Goal: Information Seeking & Learning: Learn about a topic

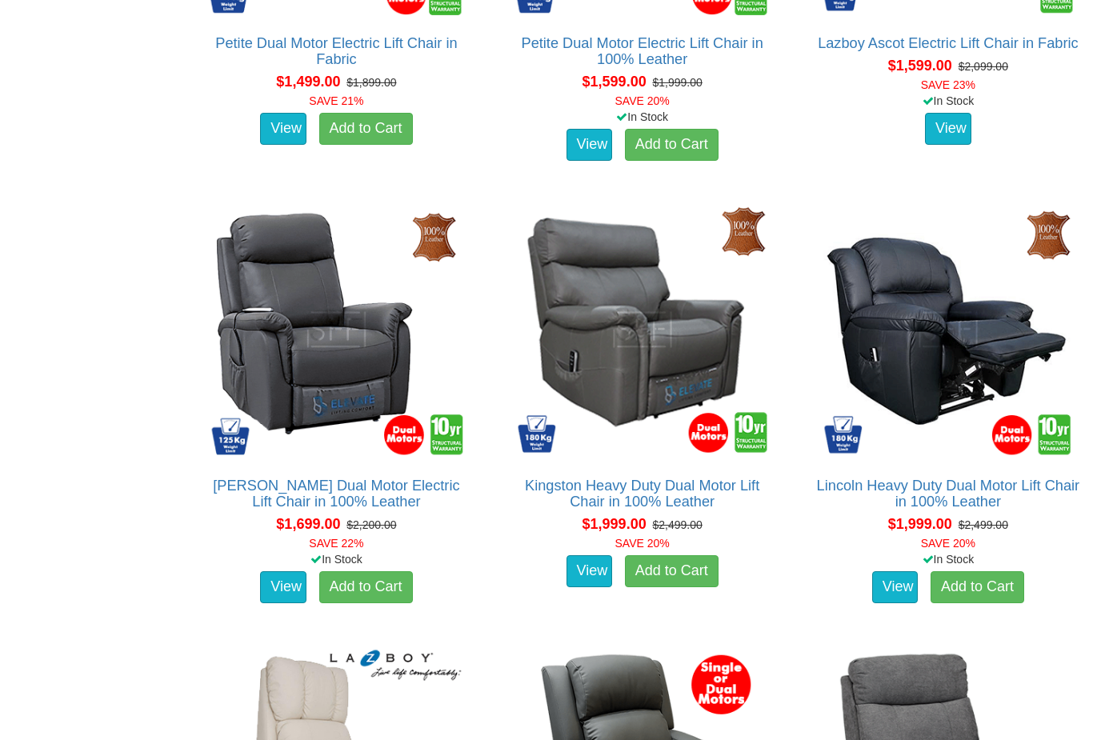
scroll to position [1780, 0]
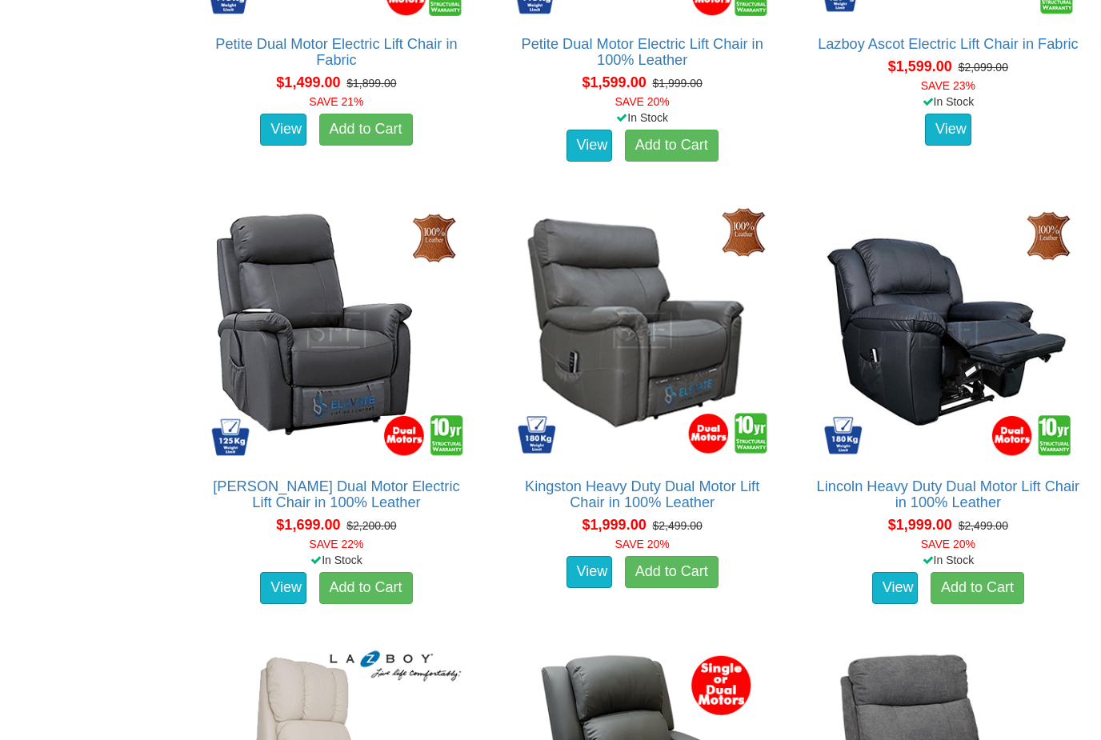
click at [982, 490] on link "Lincoln Heavy Duty Dual Motor Lift Chair in 100% Leather" at bounding box center [948, 494] width 263 height 32
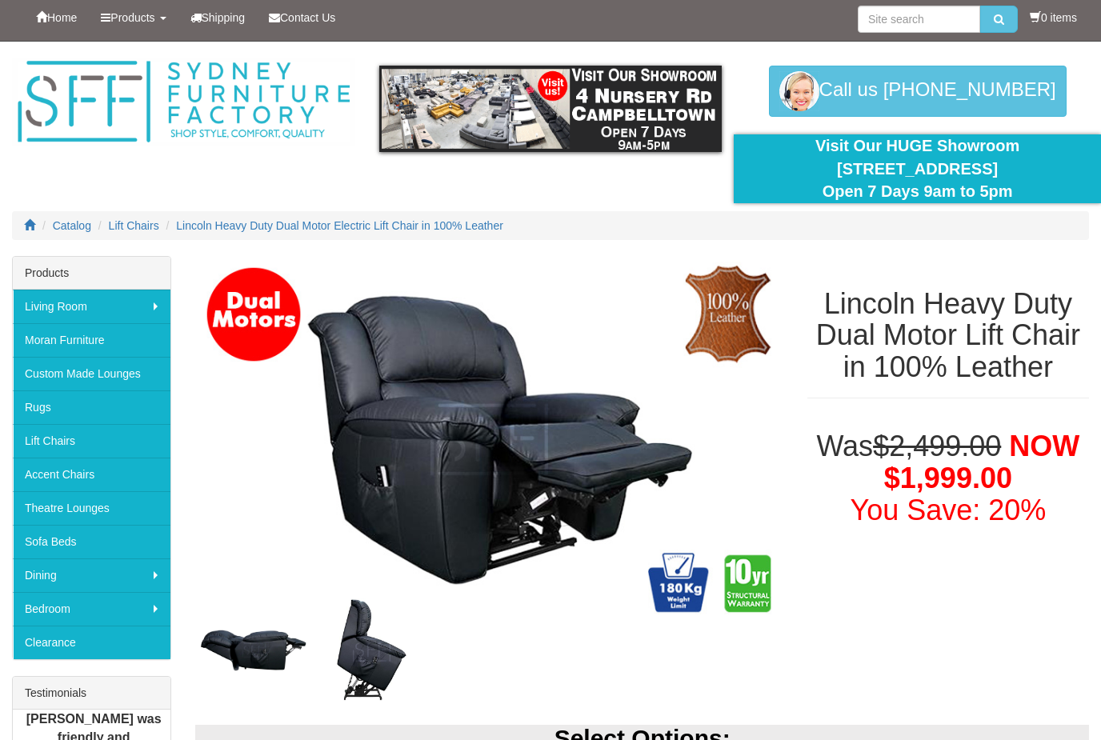
scroll to position [54, 0]
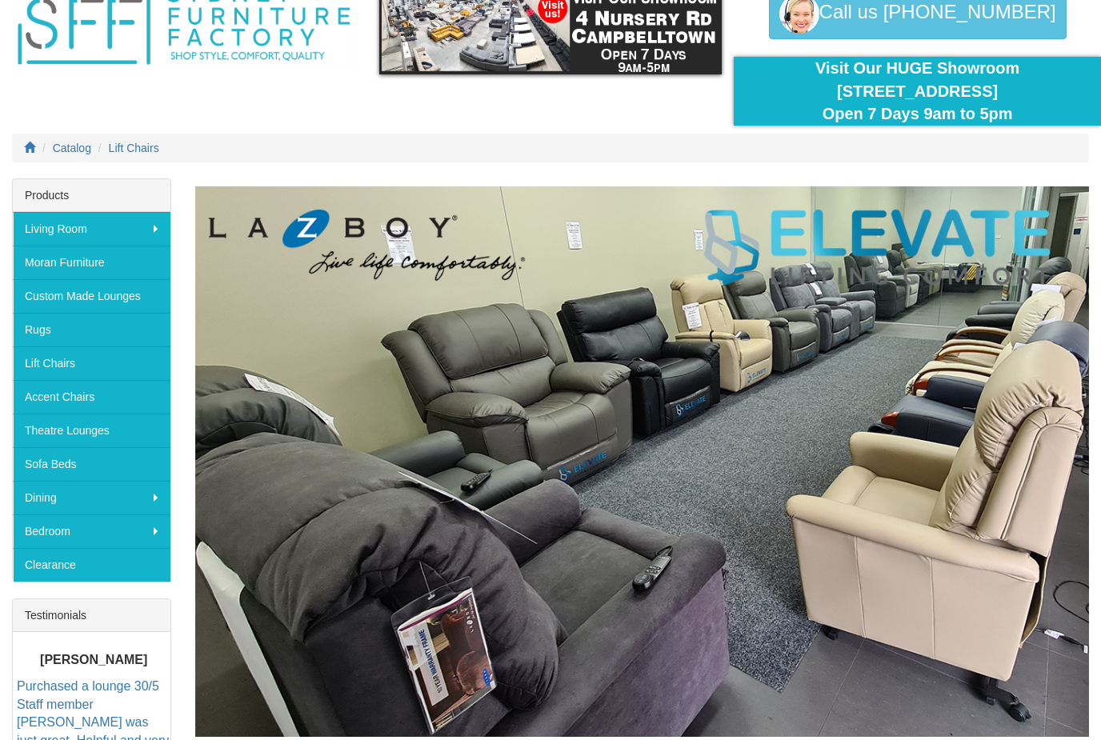
scroll to position [86, 0]
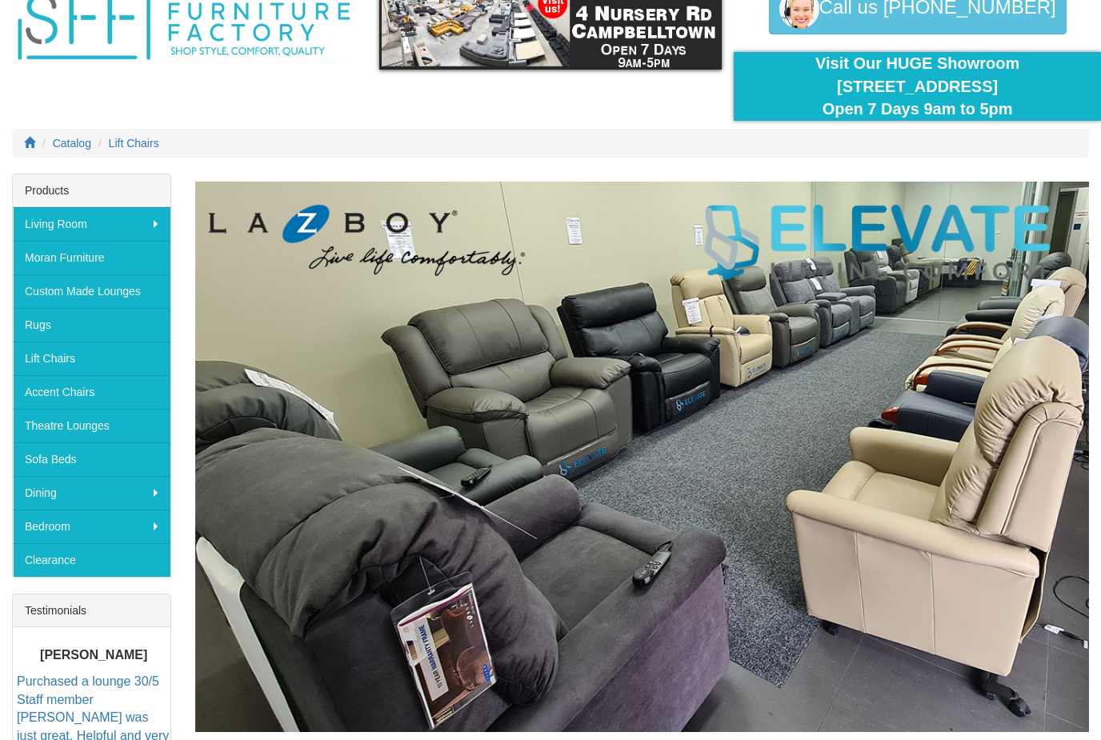
click at [93, 358] on link "Lift Chairs" at bounding box center [92, 359] width 158 height 34
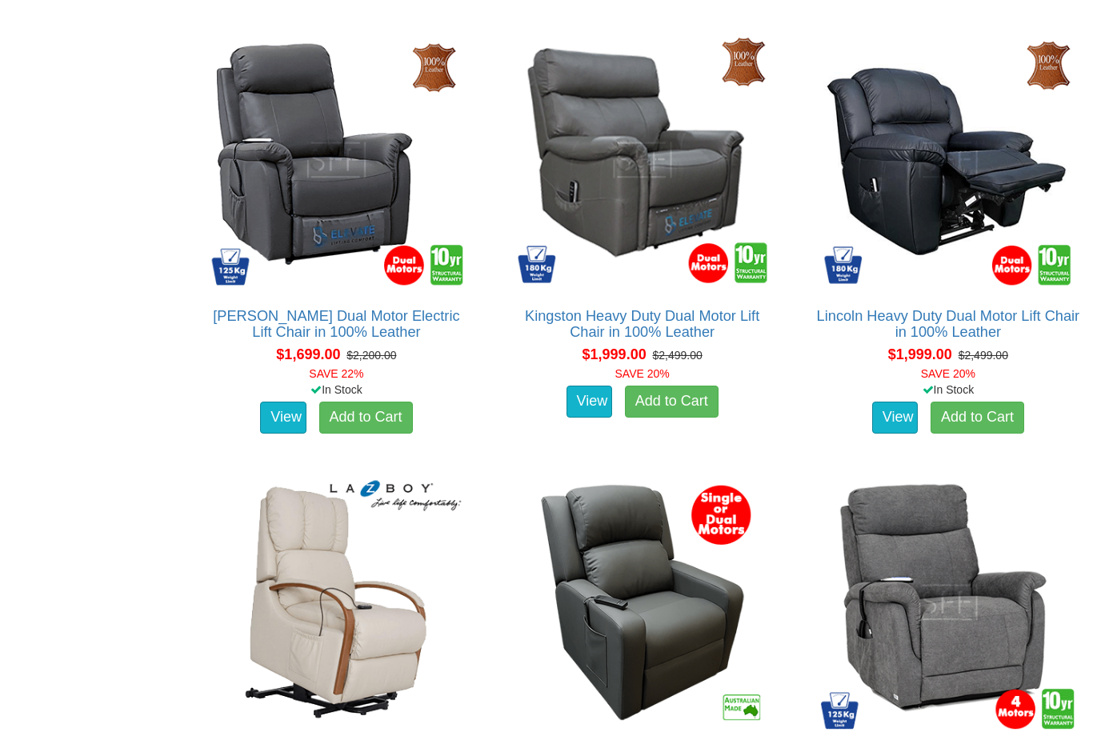
scroll to position [2001, 0]
